Goal: Find contact information: Find contact information

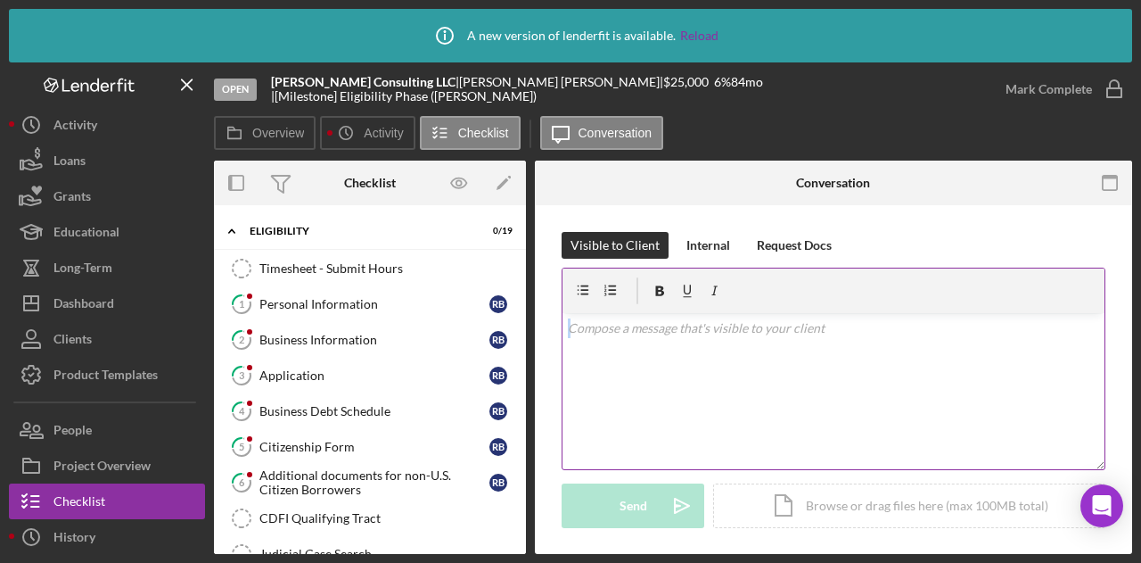
scroll to position [535, 0]
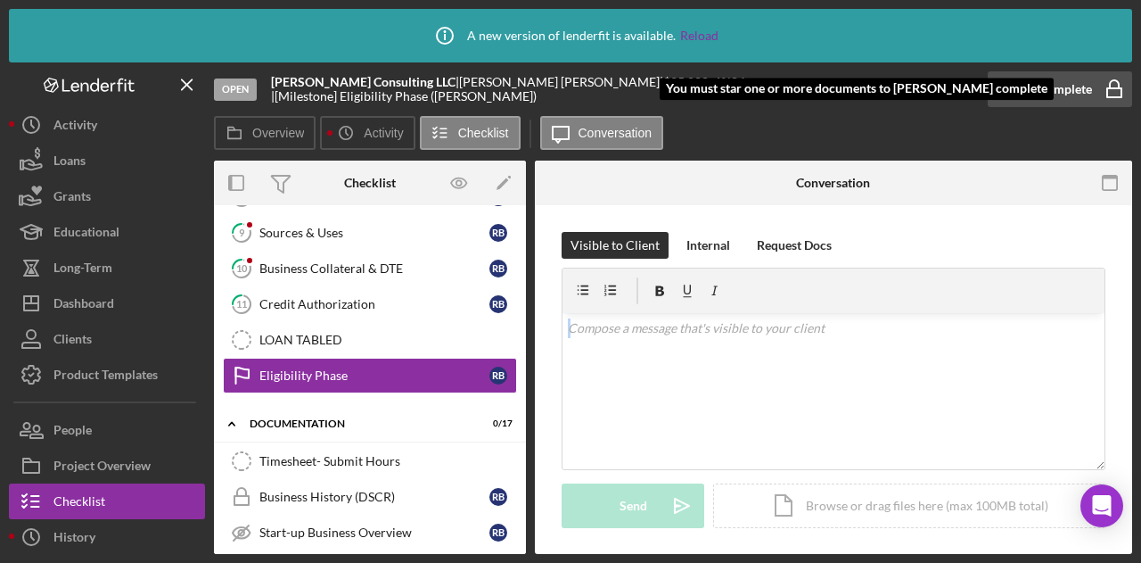
click at [1069, 87] on div "Mark Complete" at bounding box center [1049, 89] width 87 height 36
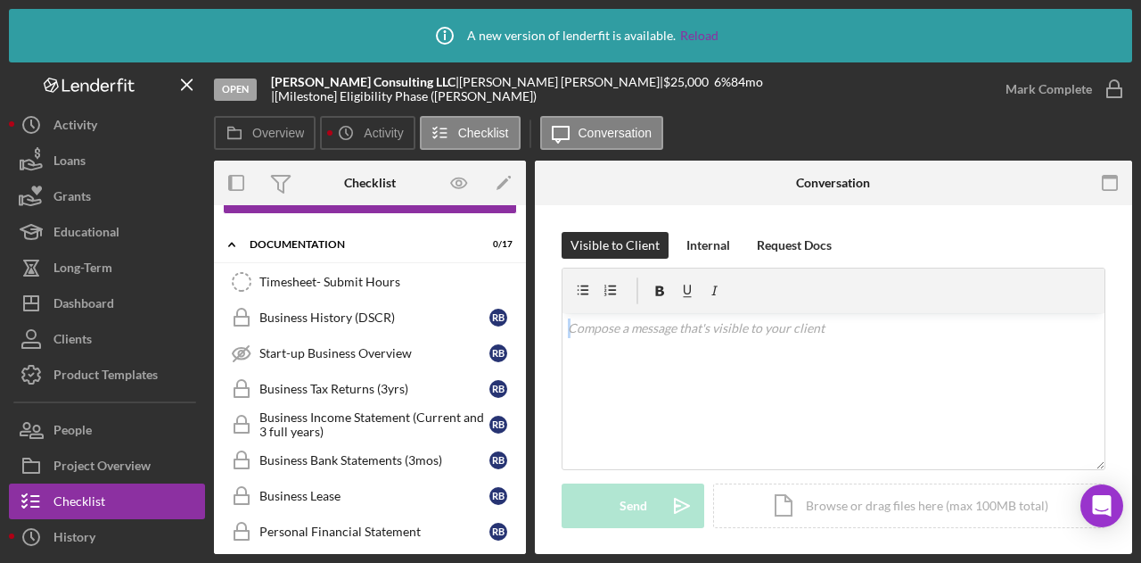
scroll to position [1067, 0]
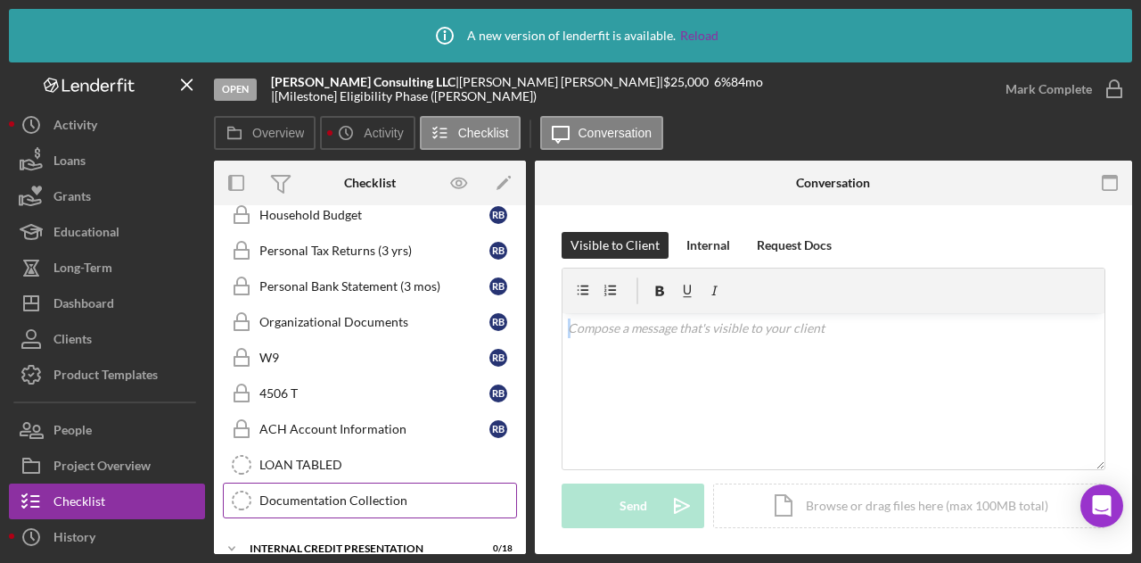
click at [341, 493] on div "Documentation Collection" at bounding box center [388, 500] width 257 height 14
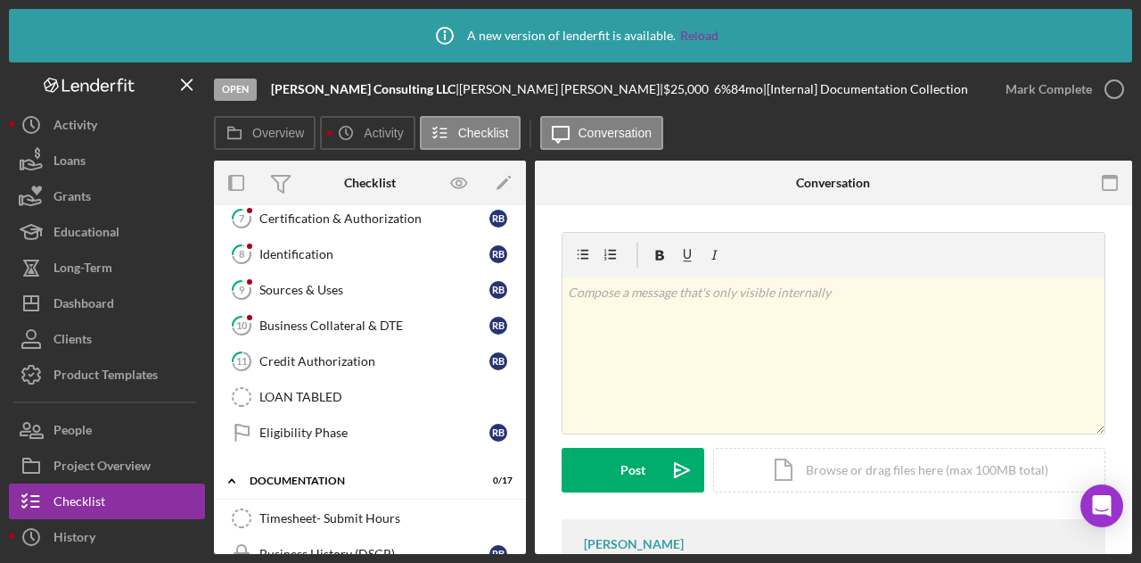
scroll to position [490, 0]
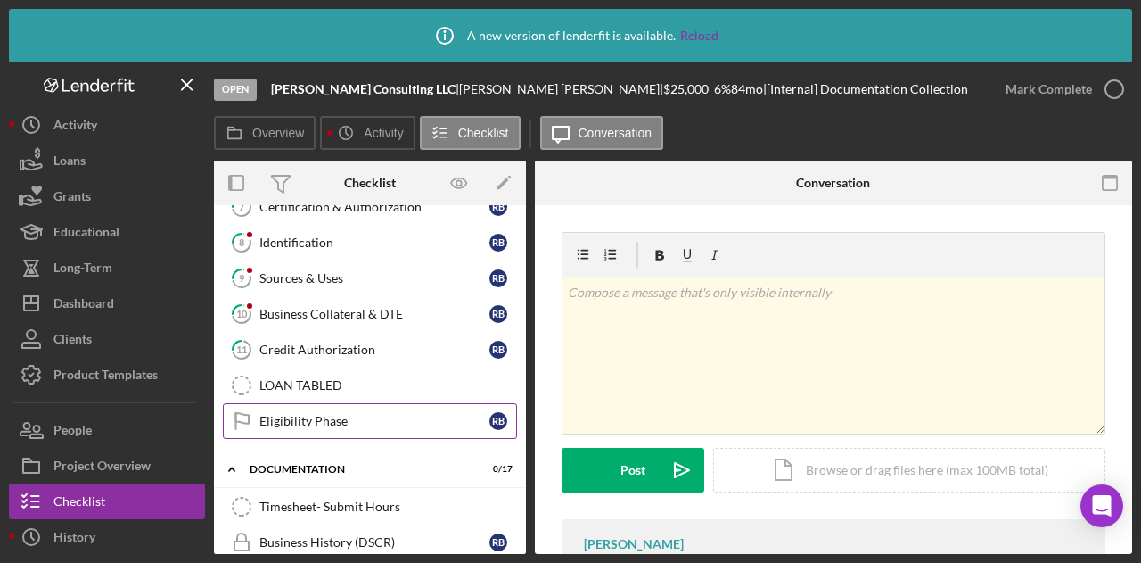
click at [312, 414] on div "Eligibility Phase" at bounding box center [375, 421] width 230 height 14
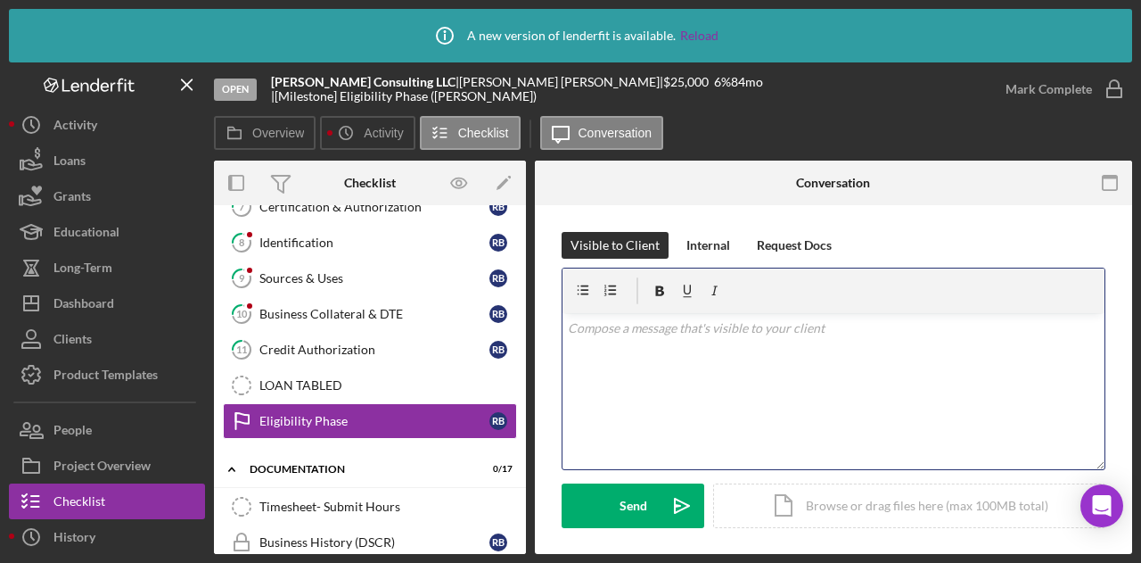
click at [648, 344] on div "v Color teal Color pink Remove color Add row above Add row below Add column bef…" at bounding box center [834, 391] width 542 height 156
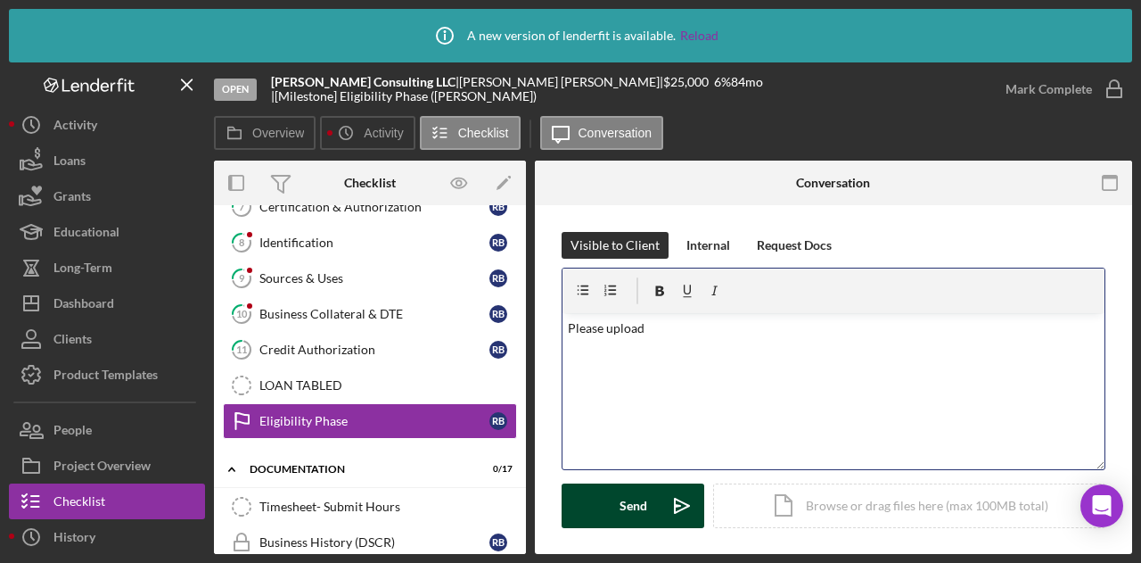
click at [640, 502] on div "Send" at bounding box center [634, 505] width 28 height 45
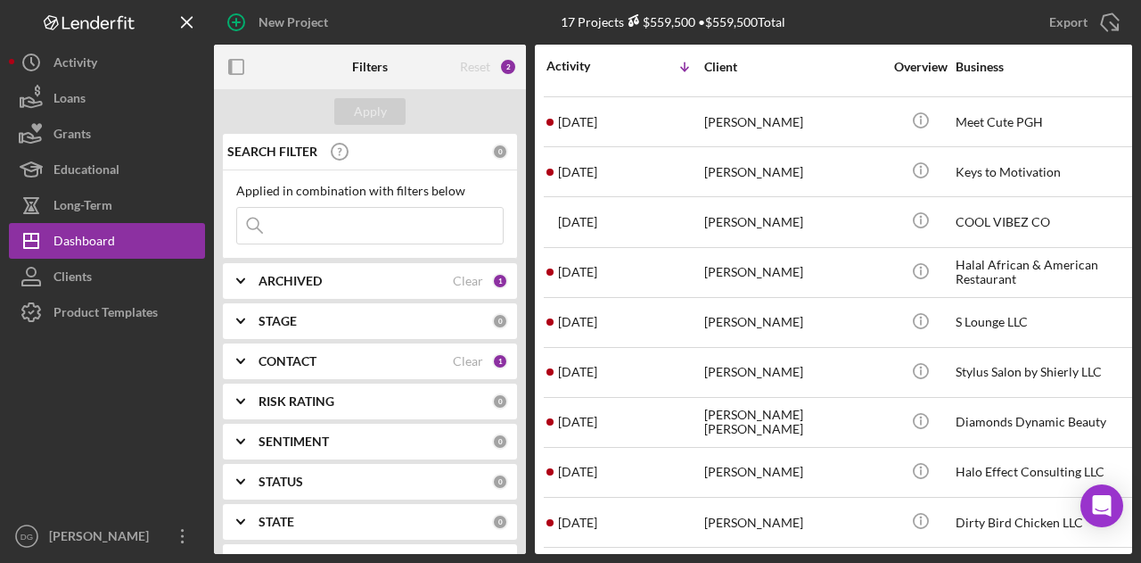
scroll to position [398, 0]
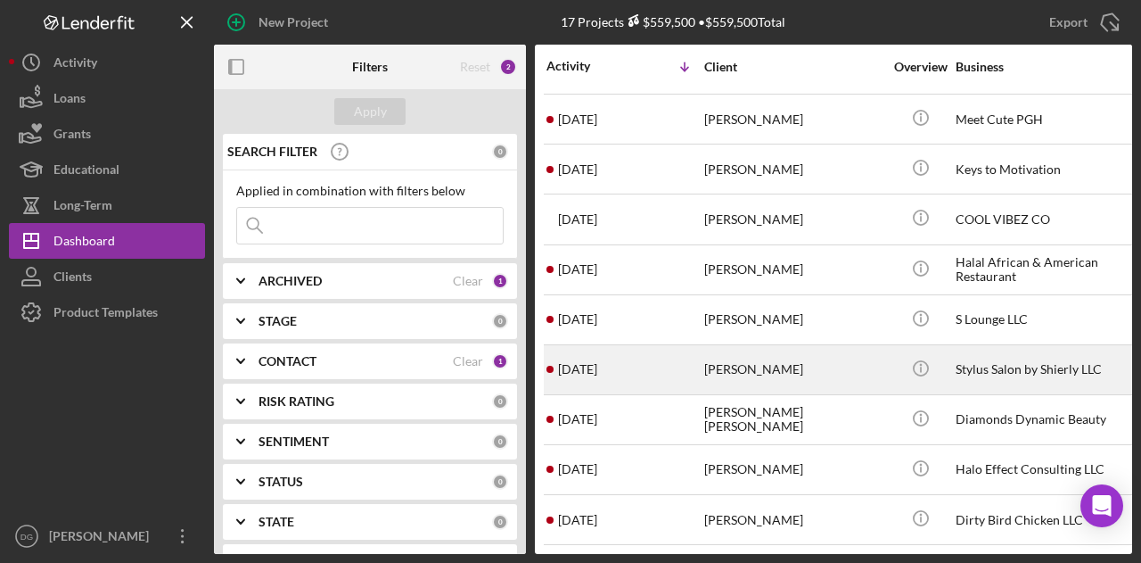
click at [778, 355] on div "[PERSON_NAME]" at bounding box center [794, 369] width 178 height 47
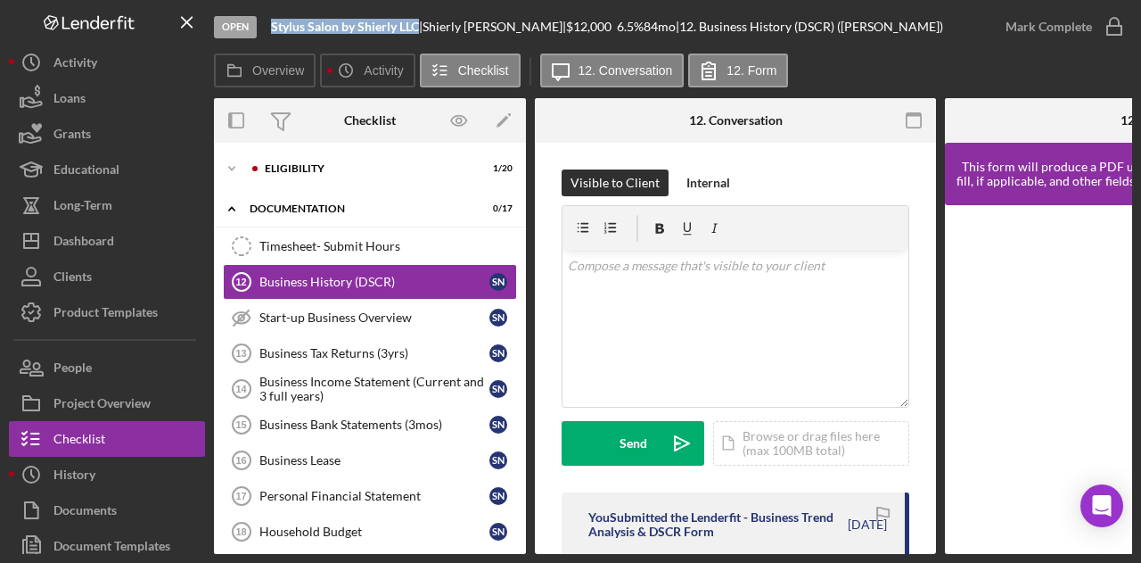
drag, startPoint x: 274, startPoint y: 27, endPoint x: 418, endPoint y: 28, distance: 144.5
click at [418, 28] on b "Stylus Salon by Shierly LLC" at bounding box center [345, 26] width 148 height 15
copy b "Stylus Salon by Shierly LLC"
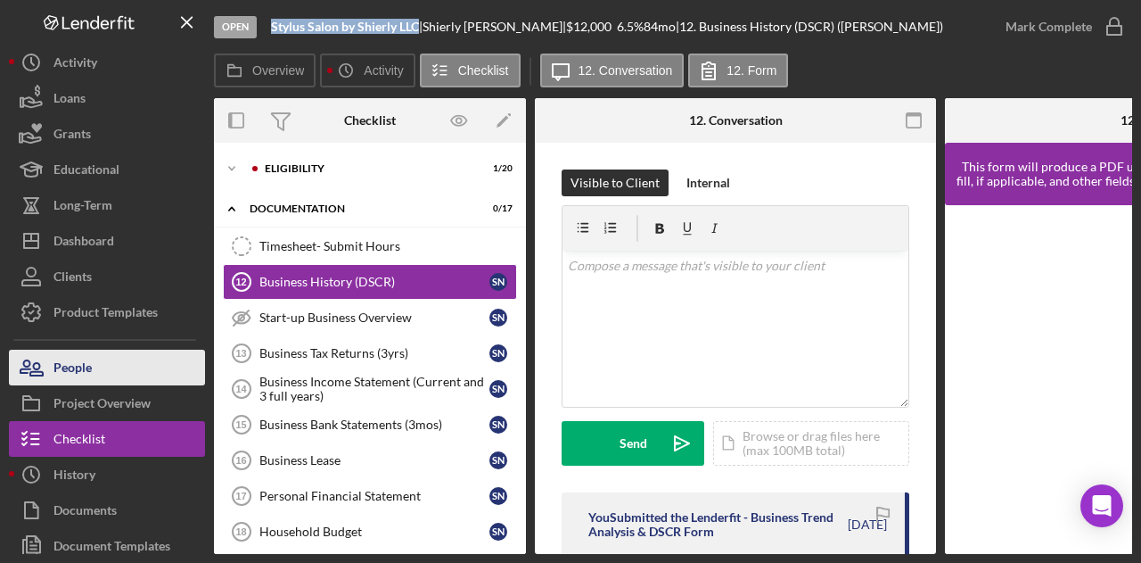
click at [134, 363] on button "People" at bounding box center [107, 368] width 196 height 36
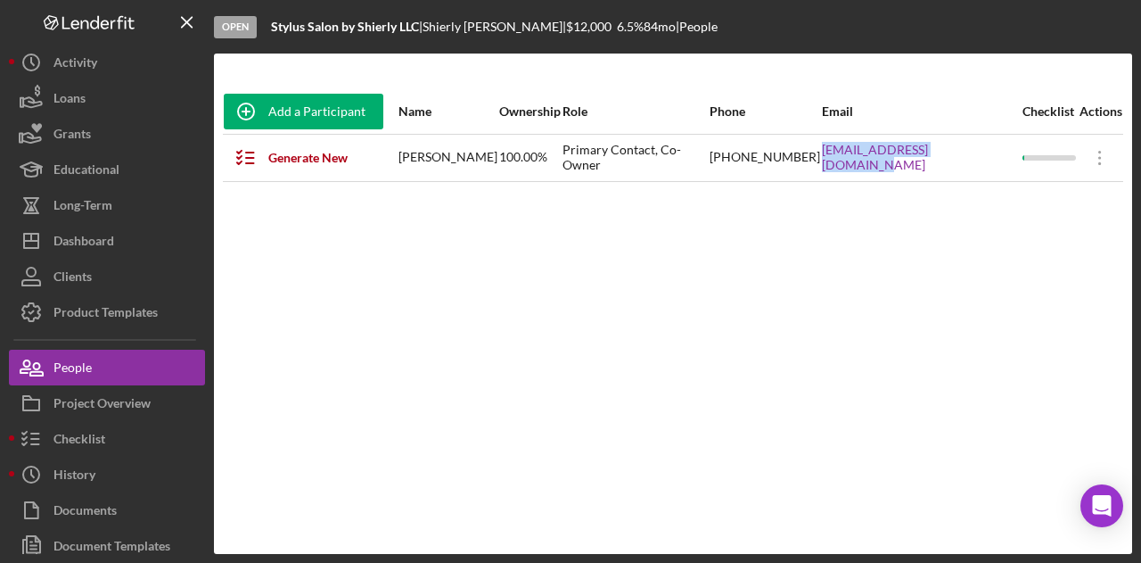
drag, startPoint x: 1011, startPoint y: 160, endPoint x: 865, endPoint y: 167, distance: 146.4
click at [865, 167] on tr "Generate New Items Shierly Nieves Ramos 100.00% Primary Contact, Co-Owner (412)…" at bounding box center [673, 157] width 901 height 47
click at [892, 165] on div "shierlystylist@gmail.com" at bounding box center [921, 158] width 199 height 45
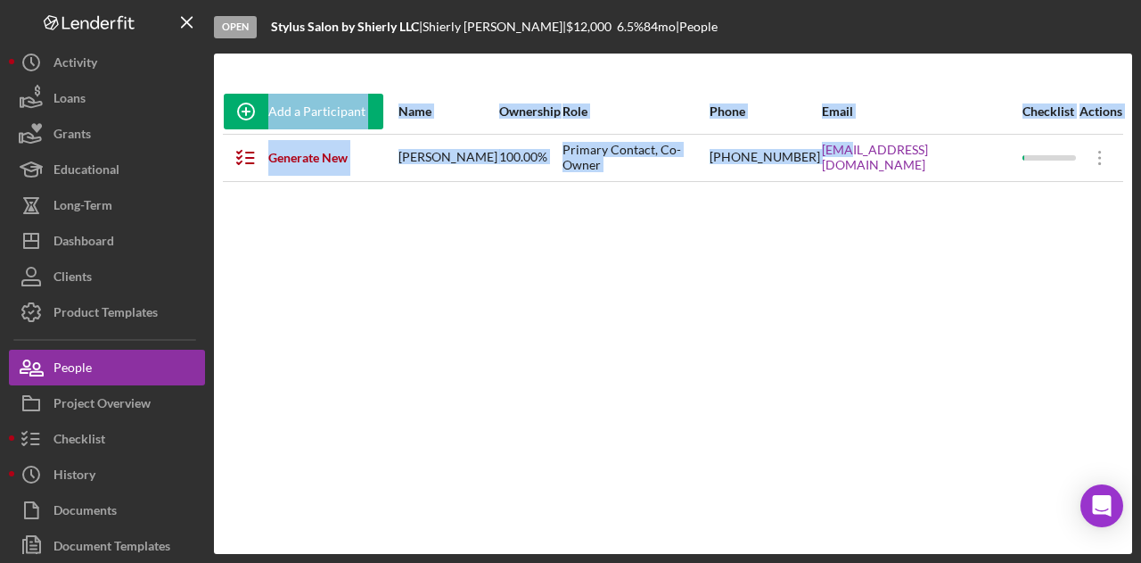
drag, startPoint x: 892, startPoint y: 165, endPoint x: 983, endPoint y: 299, distance: 161.8
click at [983, 299] on div "Add a Participant Name Ownership Role Phone Email Checklist Actions Generate Ne…" at bounding box center [673, 303] width 919 height 429
click at [1002, 166] on div "shierlystylist@gmail.com" at bounding box center [921, 158] width 199 height 45
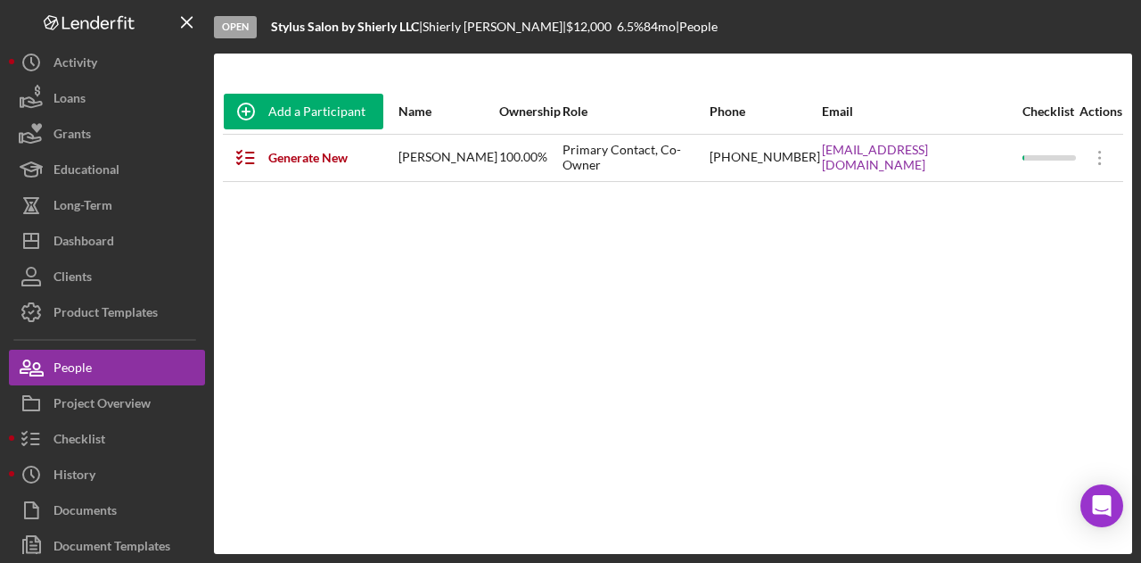
drag, startPoint x: 1002, startPoint y: 166, endPoint x: 1008, endPoint y: 156, distance: 11.2
click at [1008, 156] on div "shierlystylist@gmail.com" at bounding box center [921, 158] width 199 height 45
drag, startPoint x: 1008, startPoint y: 156, endPoint x: 869, endPoint y: 165, distance: 139.4
click at [869, 165] on div "shierlystylist@gmail.com" at bounding box center [921, 158] width 199 height 45
copy link "shierlystylist@gmail.com"
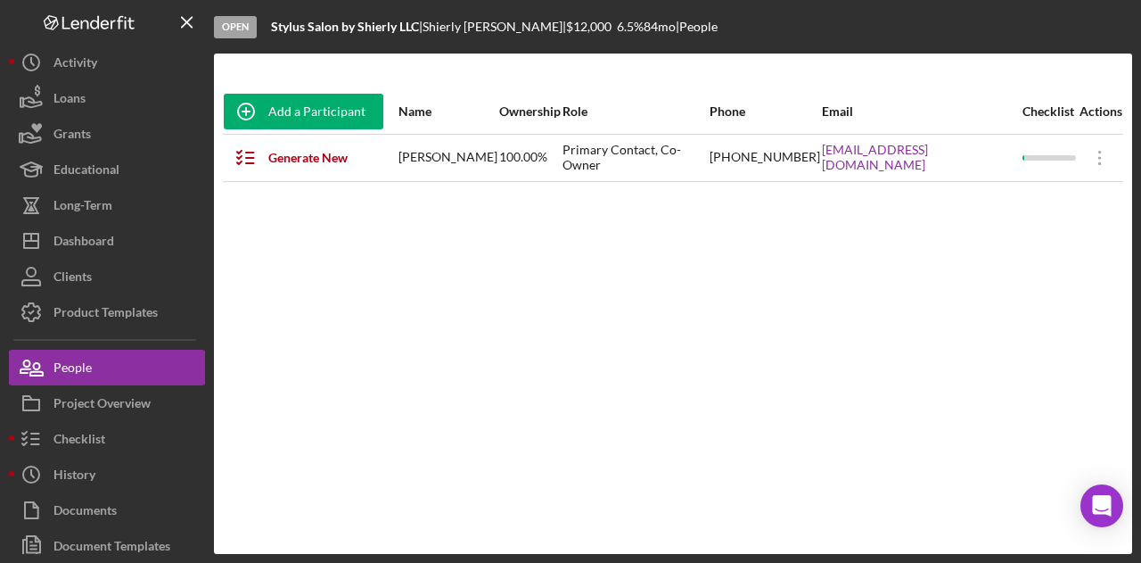
click at [750, 490] on div "Add a Participant Name Ownership Role Phone Email Checklist Actions Generate Ne…" at bounding box center [673, 303] width 919 height 429
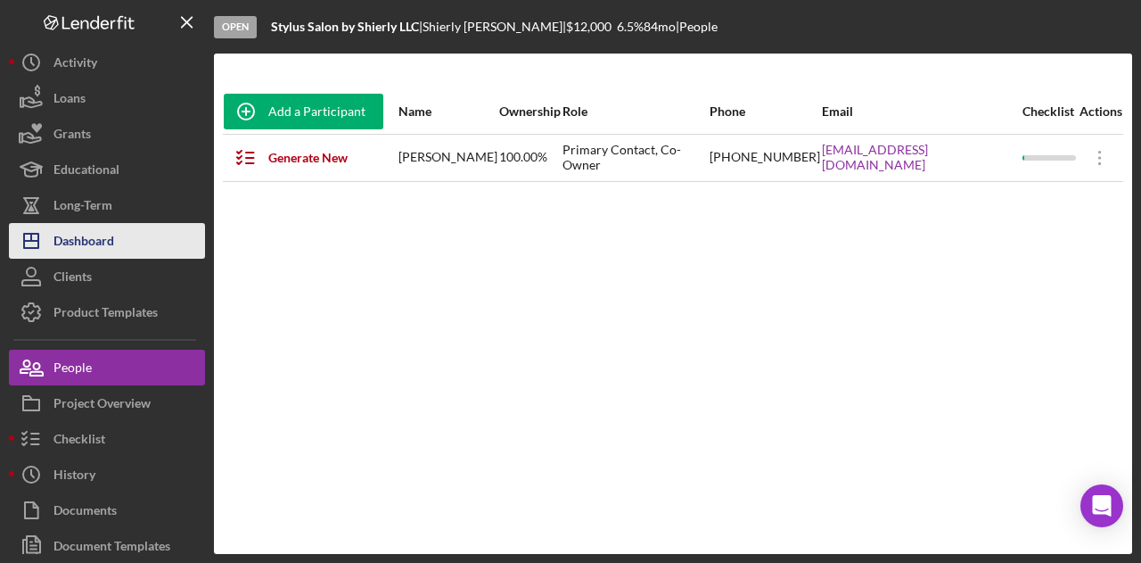
click at [91, 247] on div "Dashboard" at bounding box center [84, 243] width 61 height 40
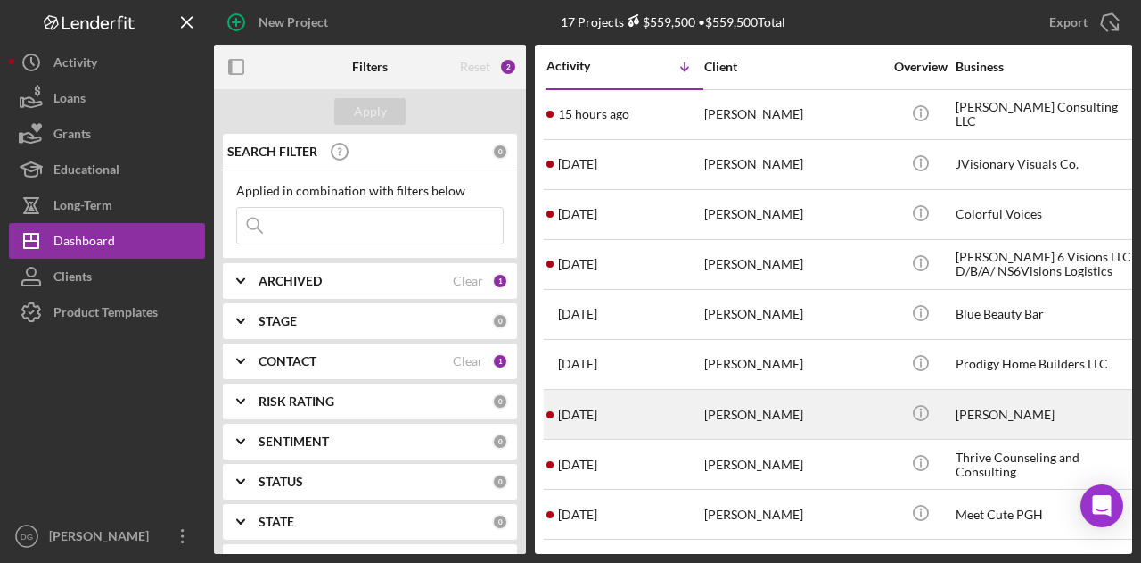
drag, startPoint x: 770, startPoint y: 466, endPoint x: 894, endPoint y: 420, distance: 132.3
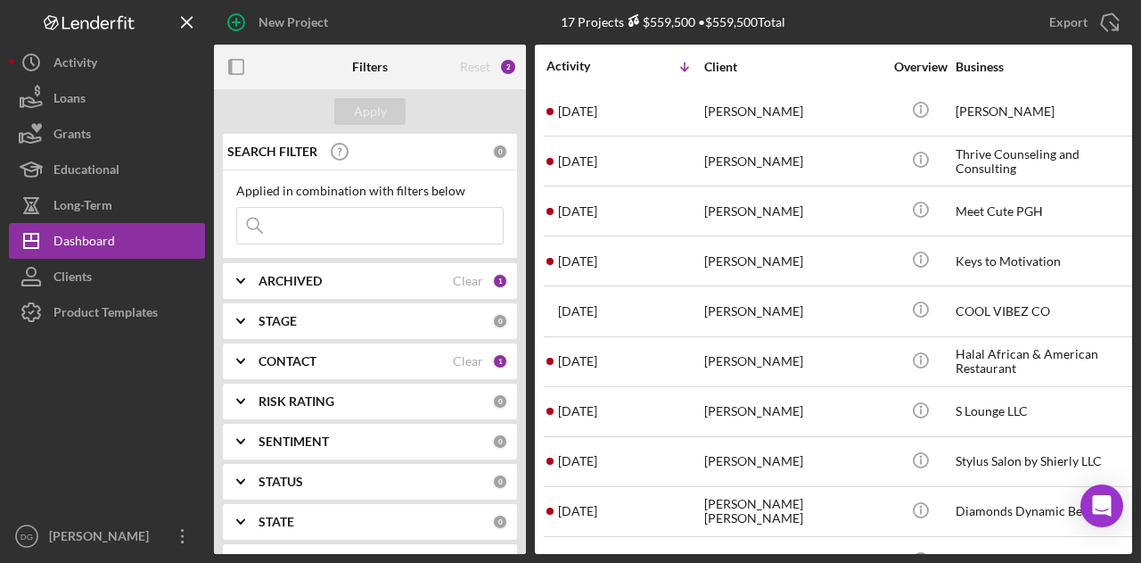
scroll to position [280, 0]
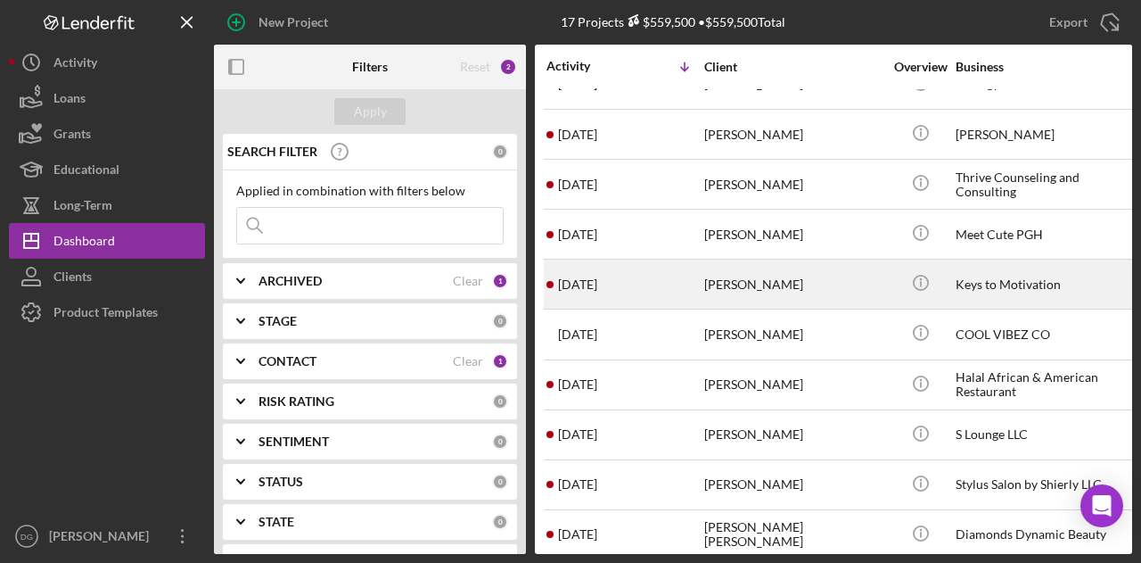
click at [982, 279] on div "Keys to Motivation" at bounding box center [1045, 283] width 178 height 47
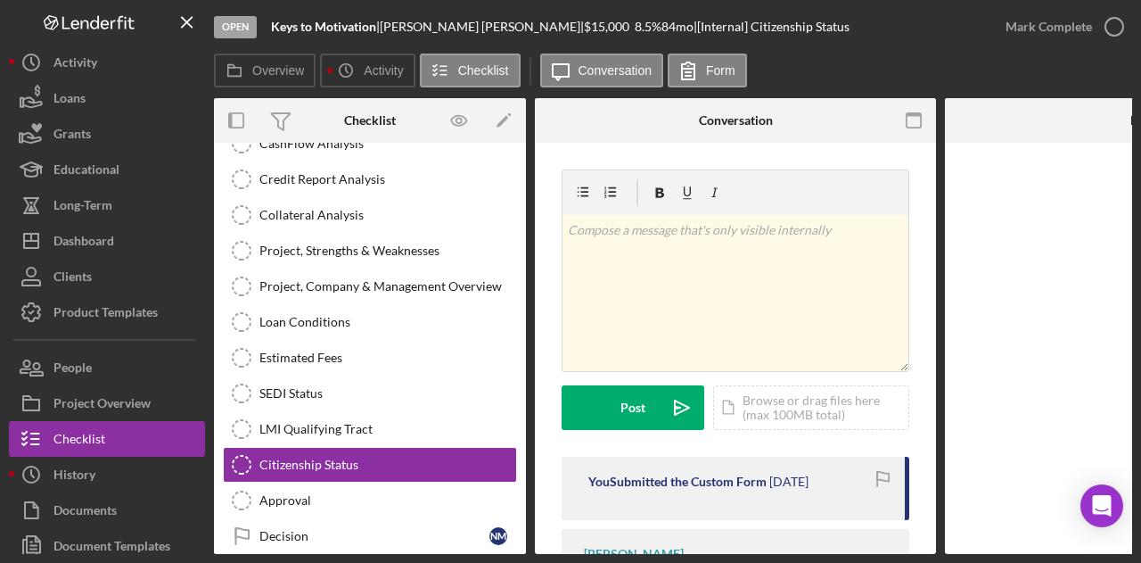
scroll to position [326, 0]
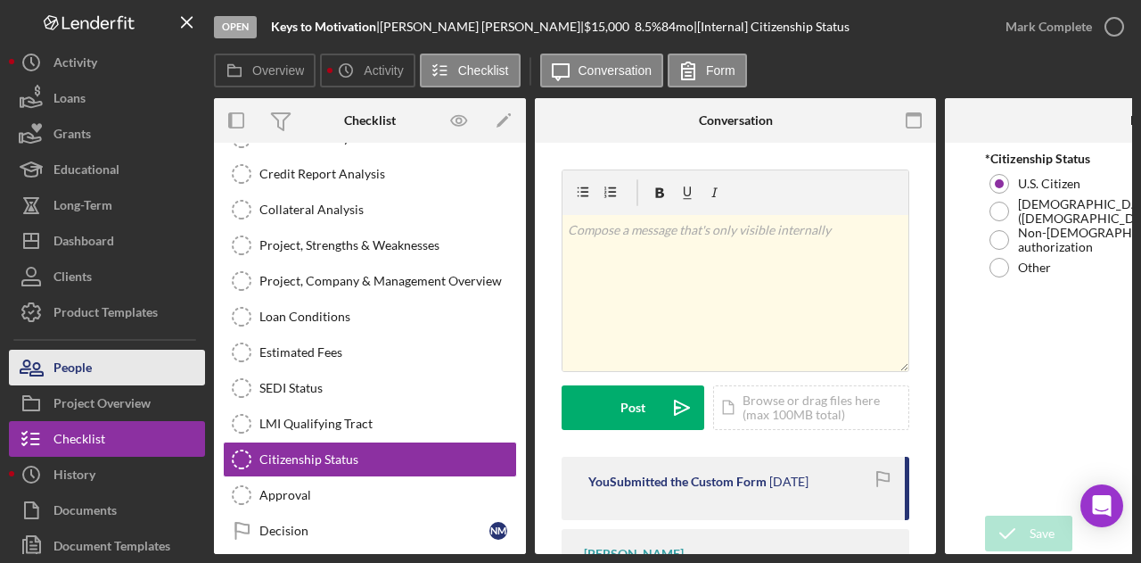
click at [95, 363] on button "People" at bounding box center [107, 368] width 196 height 36
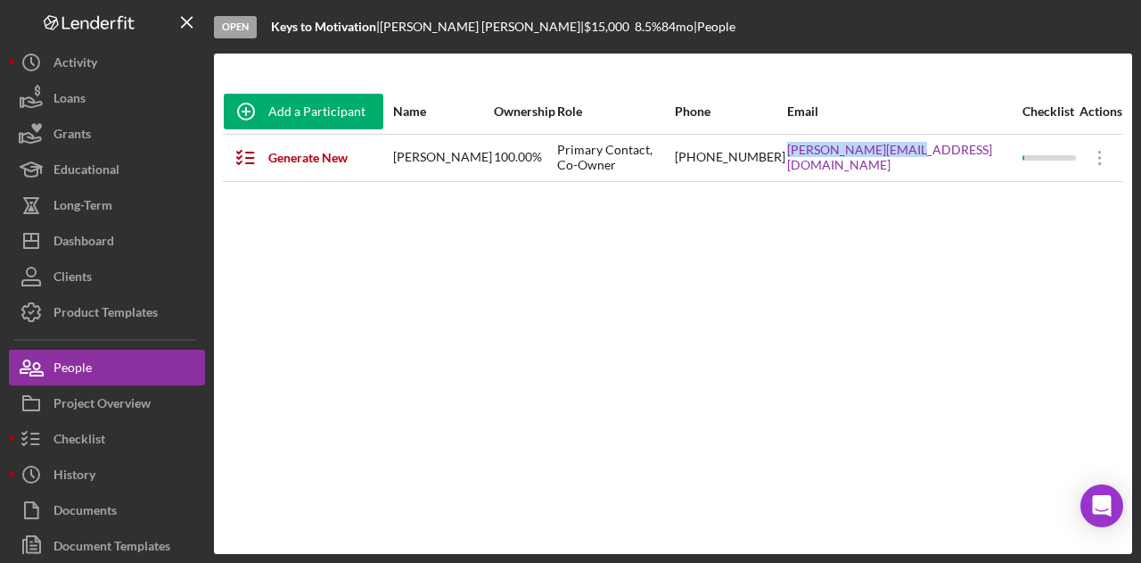
drag, startPoint x: 993, startPoint y: 158, endPoint x: 869, endPoint y: 161, distance: 124.9
click at [869, 161] on tr "Generate New Items Natasha Mosley 100.00% Primary Contact, Co-Owner (412) 983-0…" at bounding box center [673, 157] width 901 height 47
copy tr "Natasha@keystoo.net"
